Goal: Transaction & Acquisition: Purchase product/service

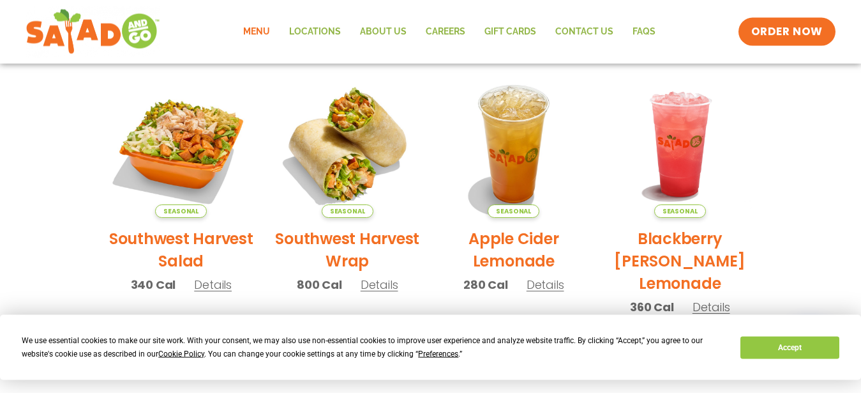
scroll to position [335, 0]
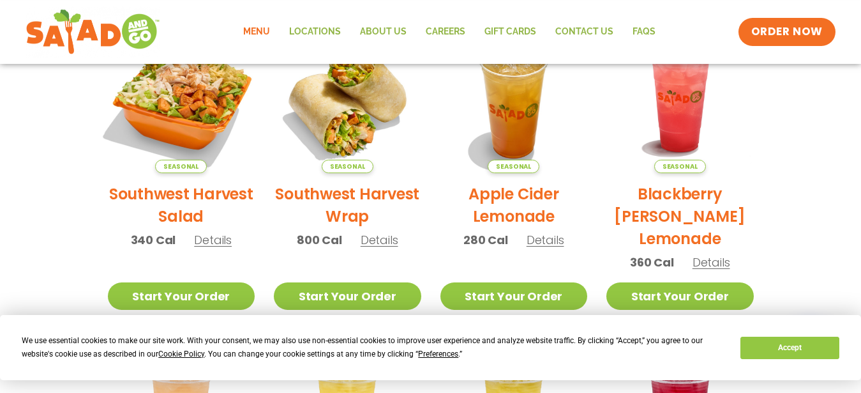
click at [200, 100] on img at bounding box center [180, 99] width 173 height 173
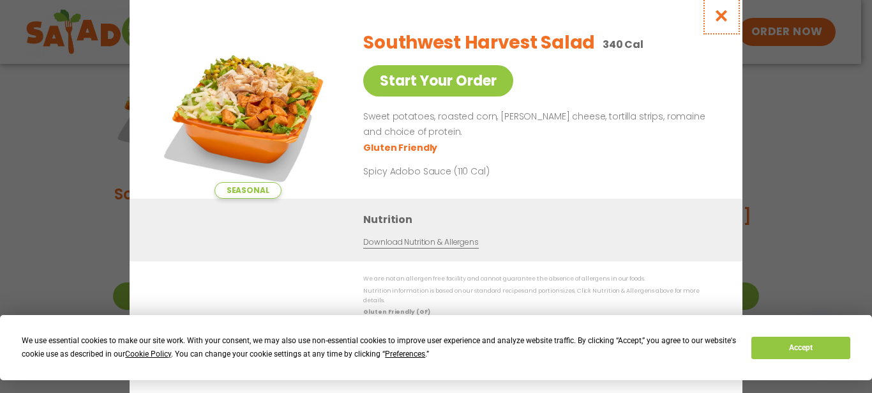
click at [721, 18] on icon "Close modal" at bounding box center [722, 15] width 16 height 13
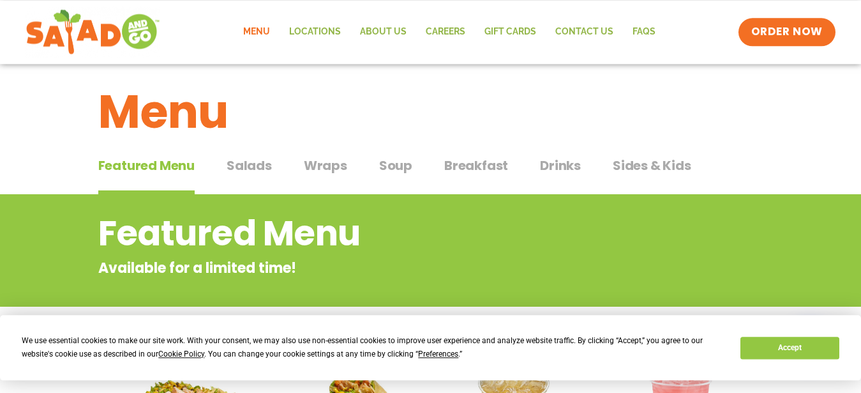
scroll to position [0, 0]
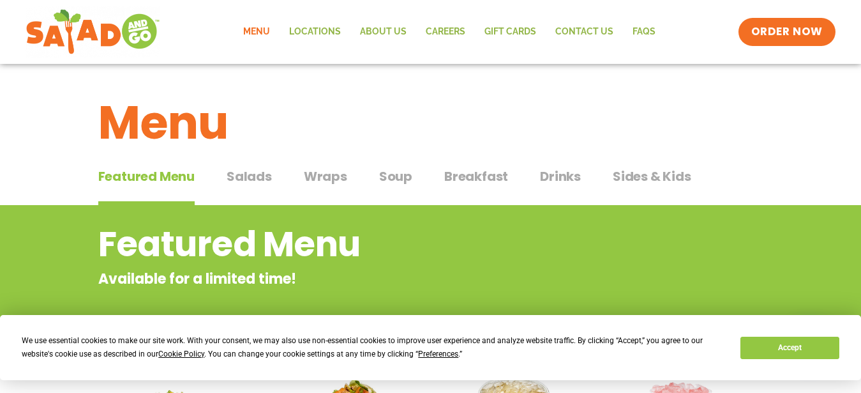
click at [271, 177] on span "Salads" at bounding box center [249, 176] width 45 height 19
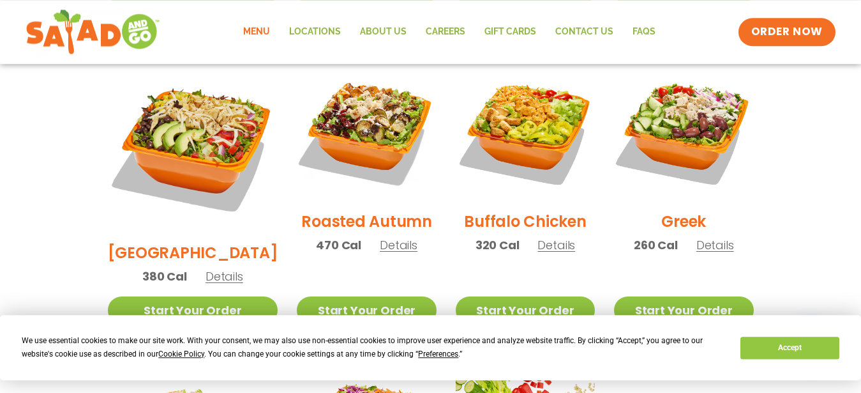
scroll to position [690, 0]
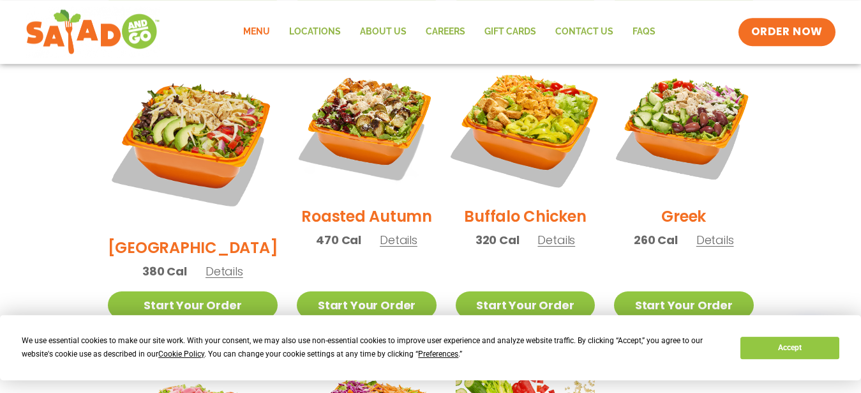
click at [525, 126] on img at bounding box center [525, 125] width 163 height 163
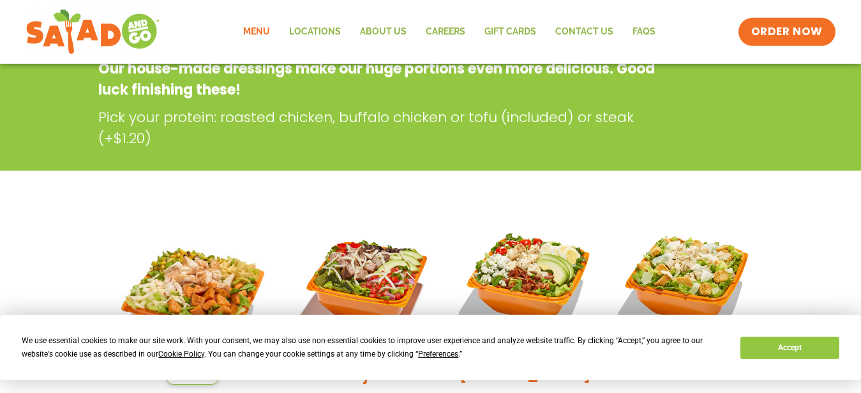
scroll to position [0, 0]
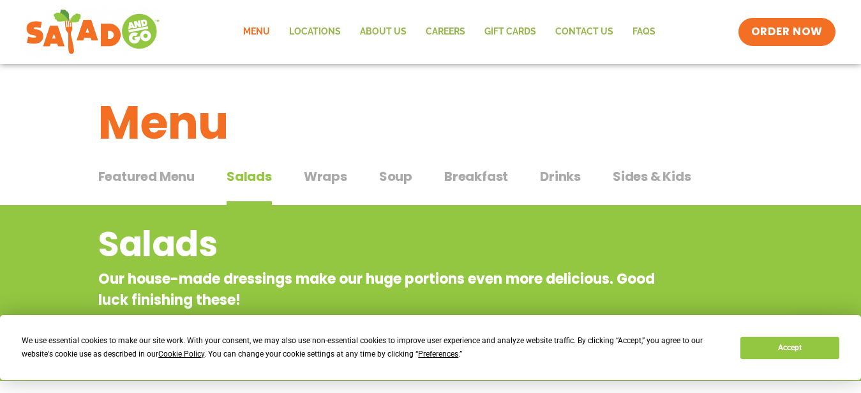
click at [649, 175] on span "Sides & Kids" at bounding box center [652, 176] width 79 height 19
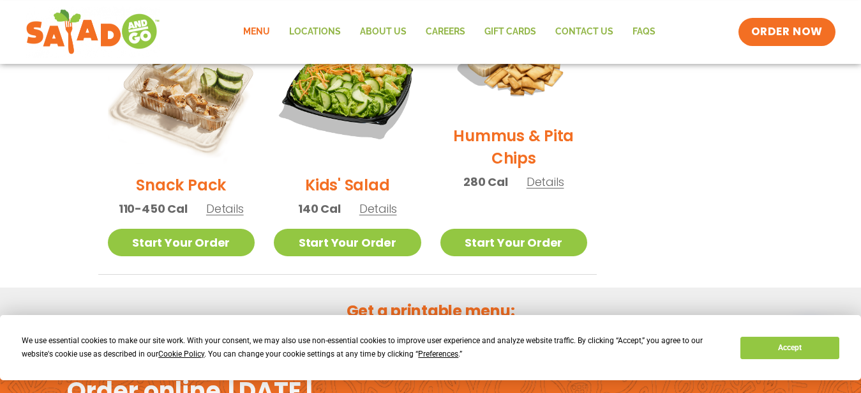
scroll to position [361, 0]
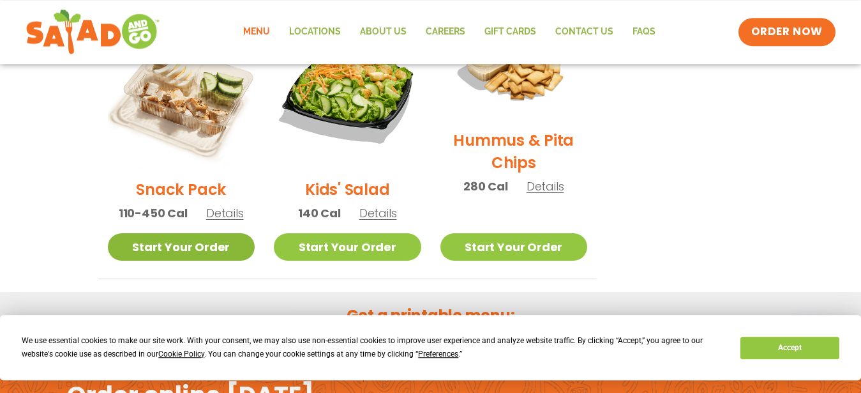
click at [223, 257] on link "Start Your Order" at bounding box center [181, 246] width 147 height 27
